Goal: Task Accomplishment & Management: Use online tool/utility

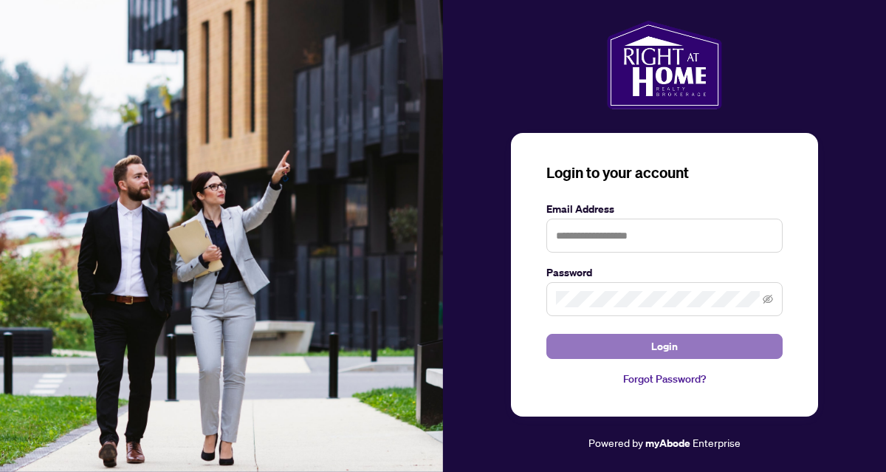
click at [669, 340] on span "Login" at bounding box center [664, 346] width 27 height 24
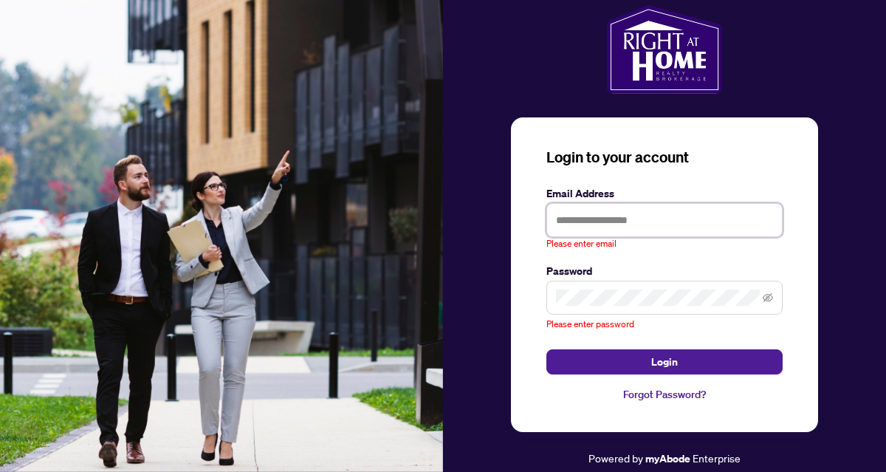
click at [654, 219] on input "text" at bounding box center [664, 220] width 236 height 34
type input "**********"
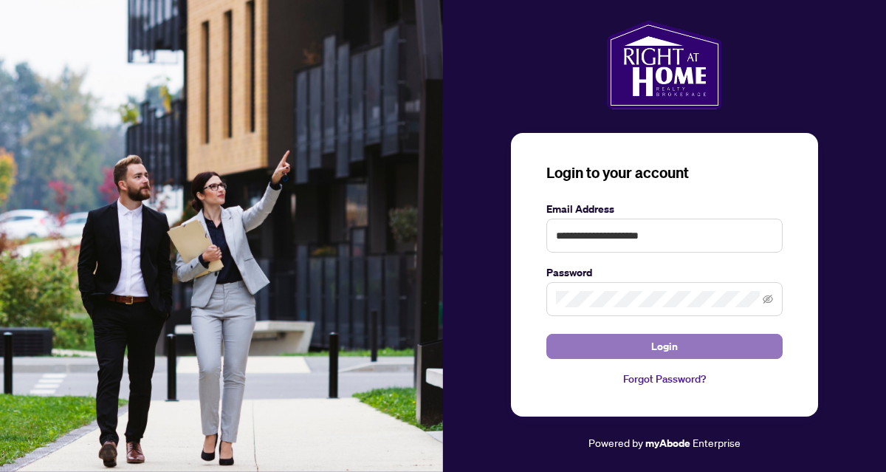
click at [662, 344] on span "Login" at bounding box center [664, 346] width 27 height 24
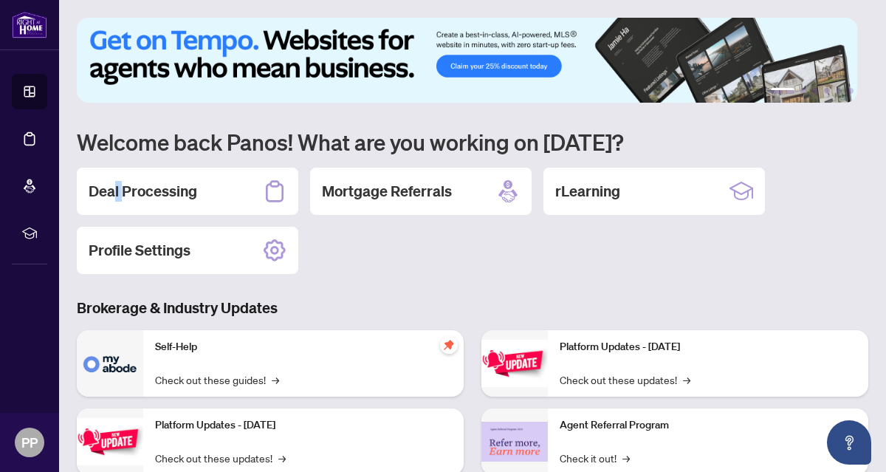
click at [118, 183] on h2 "Deal Processing" at bounding box center [143, 191] width 109 height 21
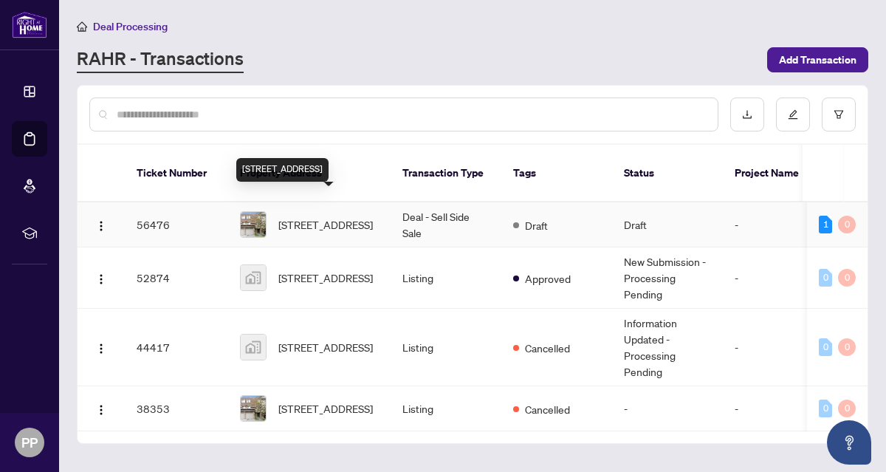
click at [332, 216] on span "[STREET_ADDRESS]" at bounding box center [325, 224] width 95 height 16
